Goal: Information Seeking & Learning: Learn about a topic

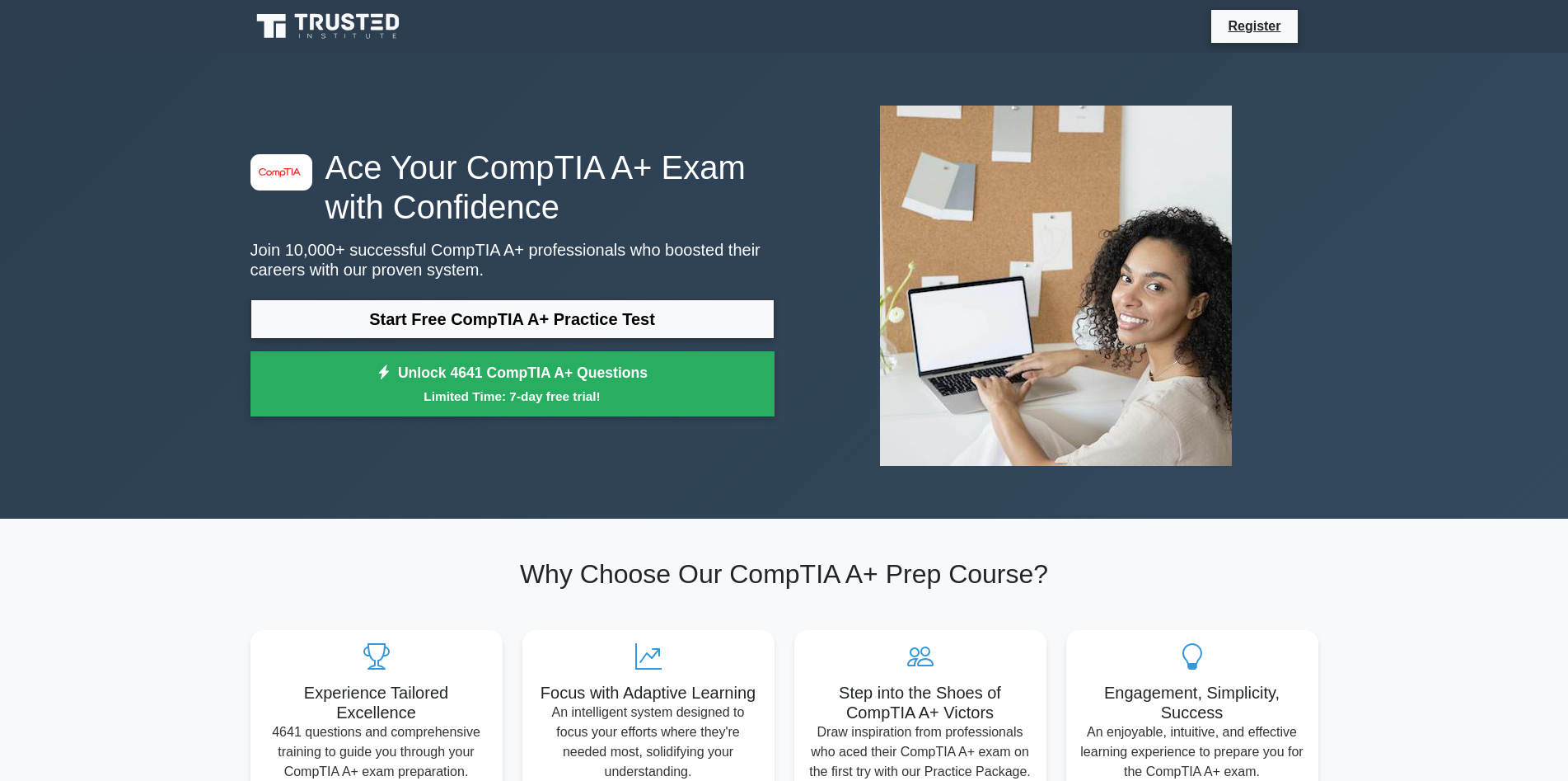
scroll to position [168, 0]
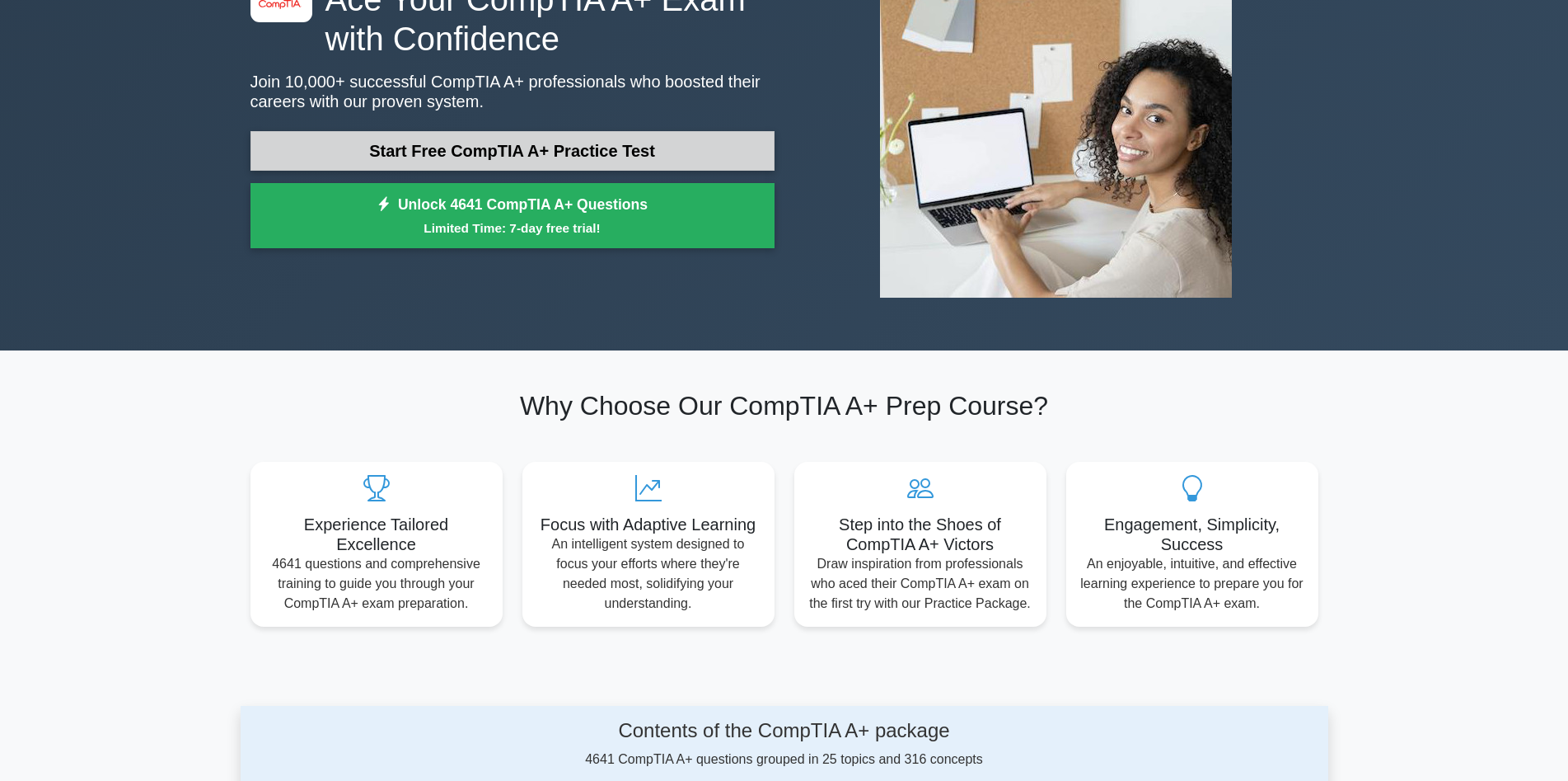
click at [584, 160] on link "Start Free CompTIA A+ Practice Test" at bounding box center [512, 151] width 524 height 40
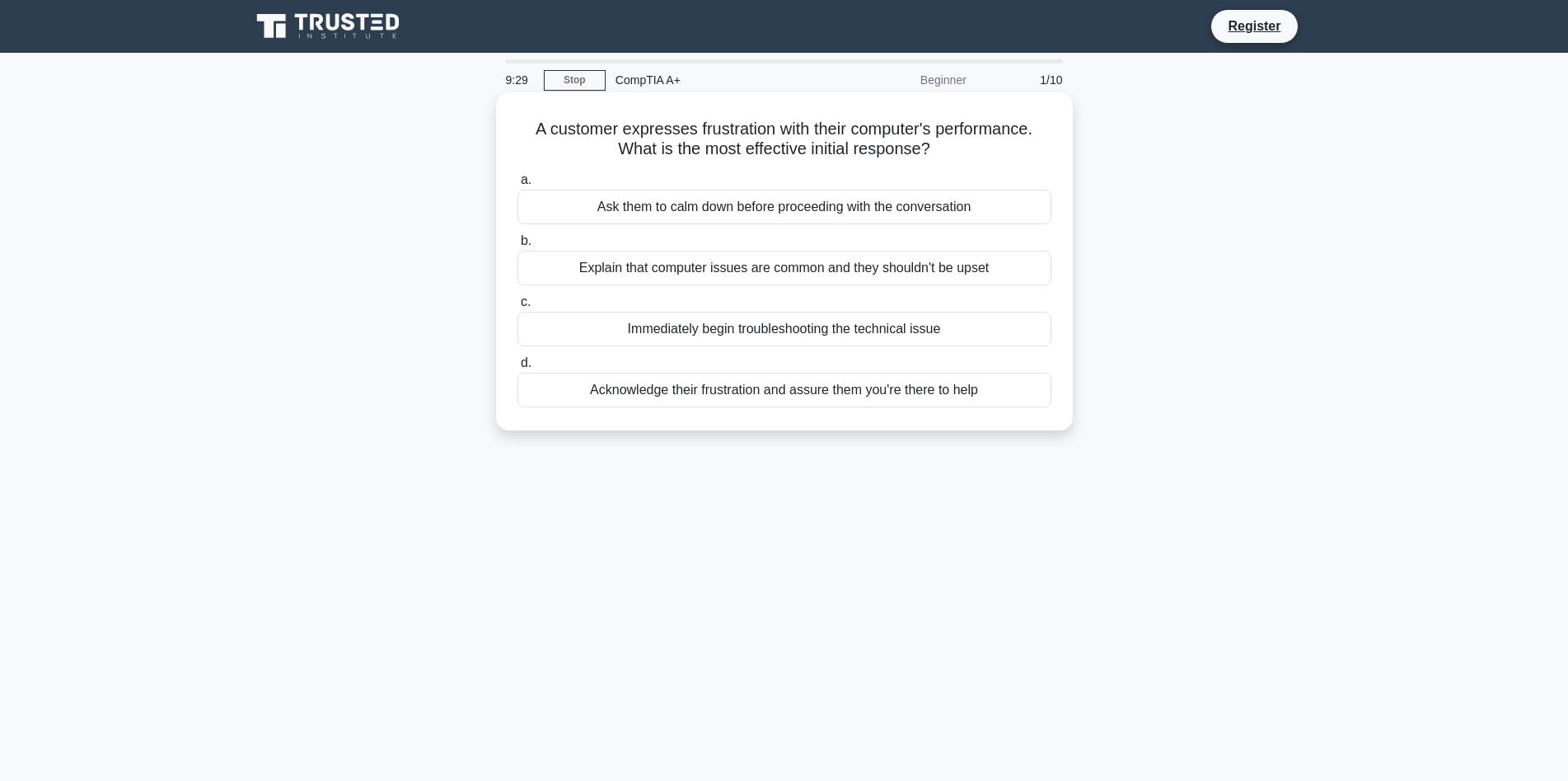
click at [763, 393] on div "Acknowledge their frustration and assure them you're there to help" at bounding box center [784, 390] width 534 height 34
click at [517, 368] on input "d. Acknowledge their frustration and assure them you're there to help" at bounding box center [517, 362] width 0 height 10
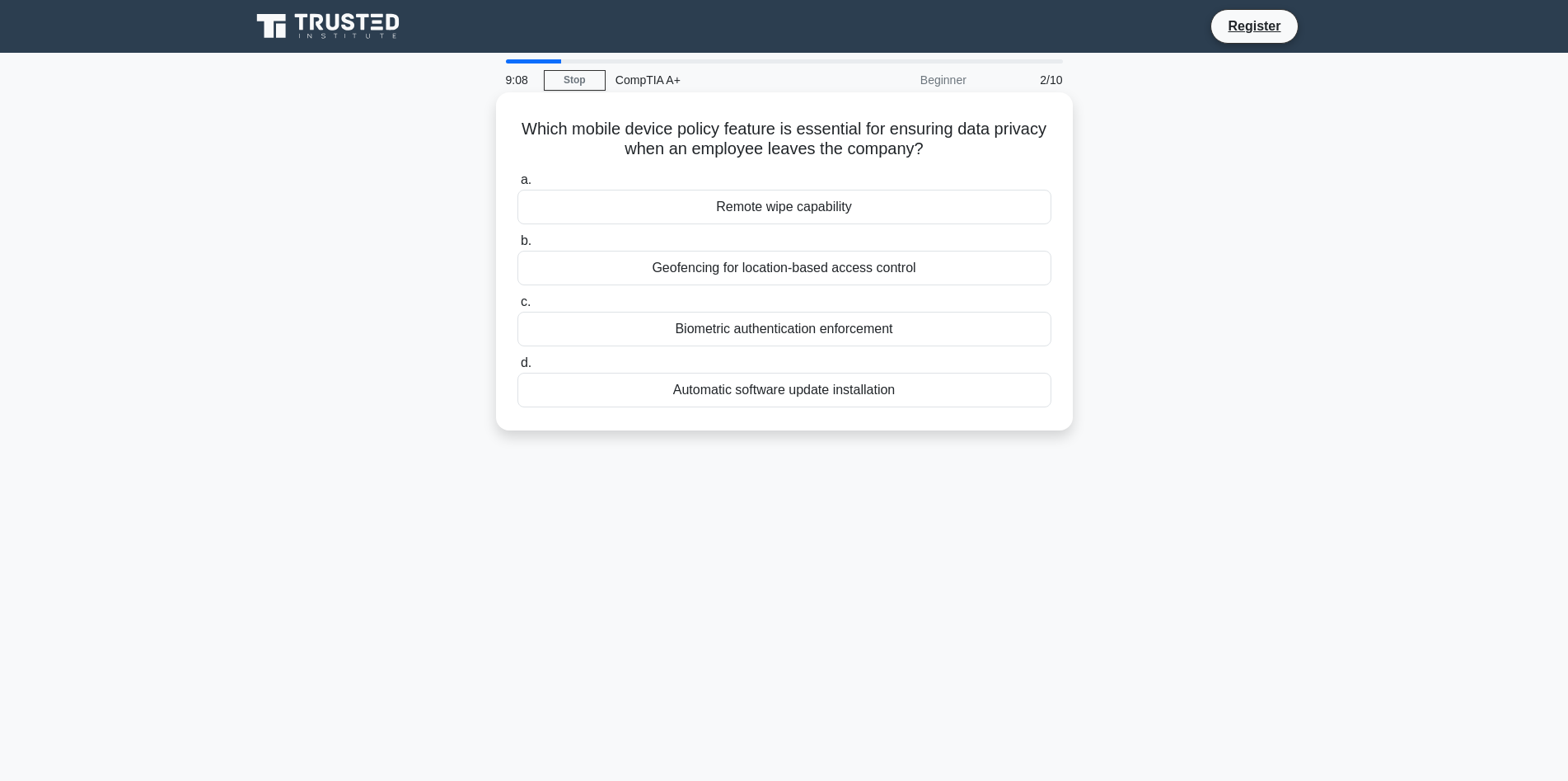
click at [874, 390] on div "Automatic software update installation" at bounding box center [784, 390] width 534 height 34
click at [517, 368] on input "d. Automatic software update installation" at bounding box center [517, 362] width 0 height 10
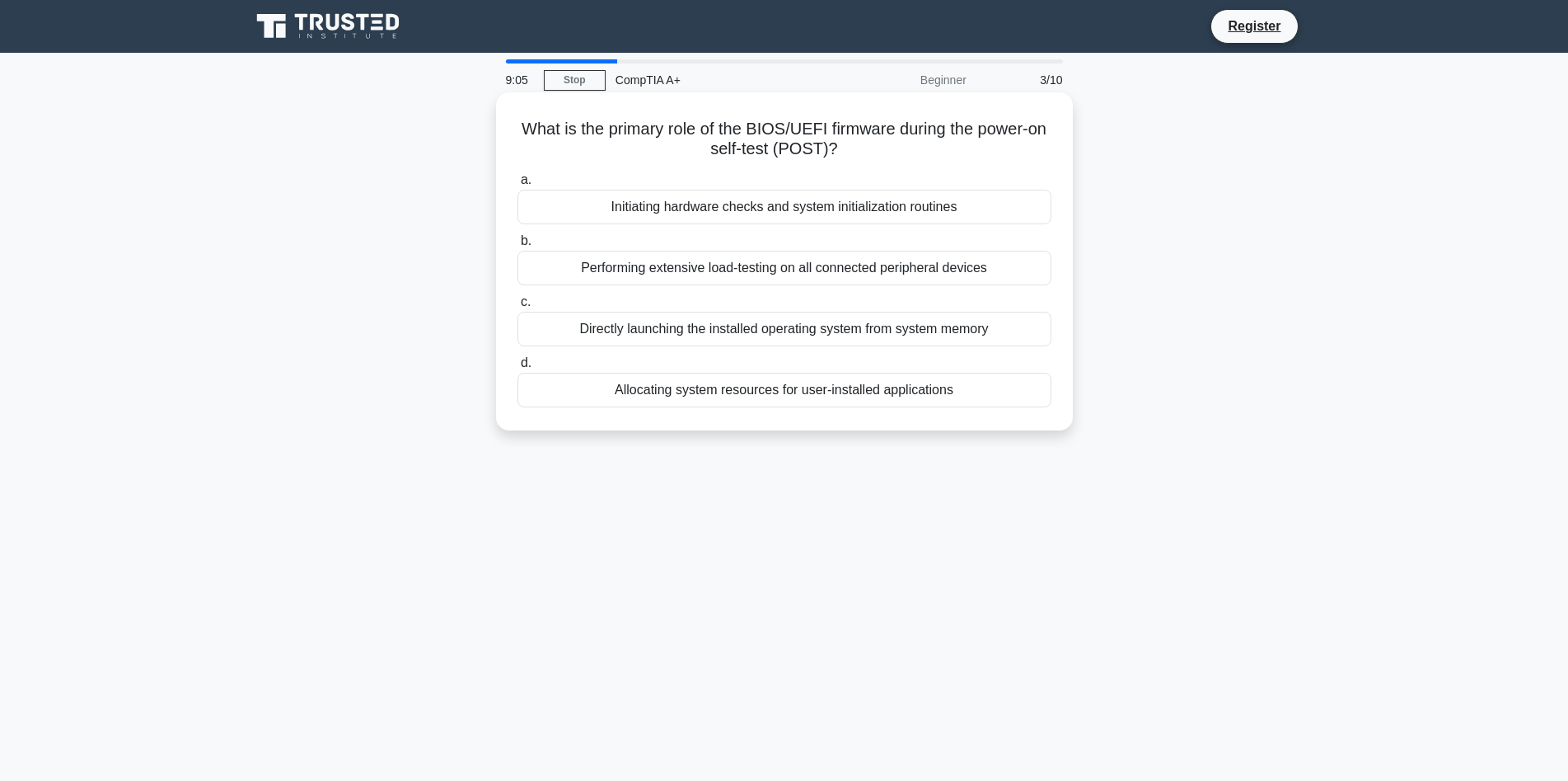
click at [887, 268] on div "Performing extensive load-testing on all connected peripheral devices" at bounding box center [784, 267] width 534 height 34
click at [517, 246] on input "b. Performing extensive load-testing on all connected peripheral devices" at bounding box center [517, 241] width 0 height 10
